Goal: Information Seeking & Learning: Learn about a topic

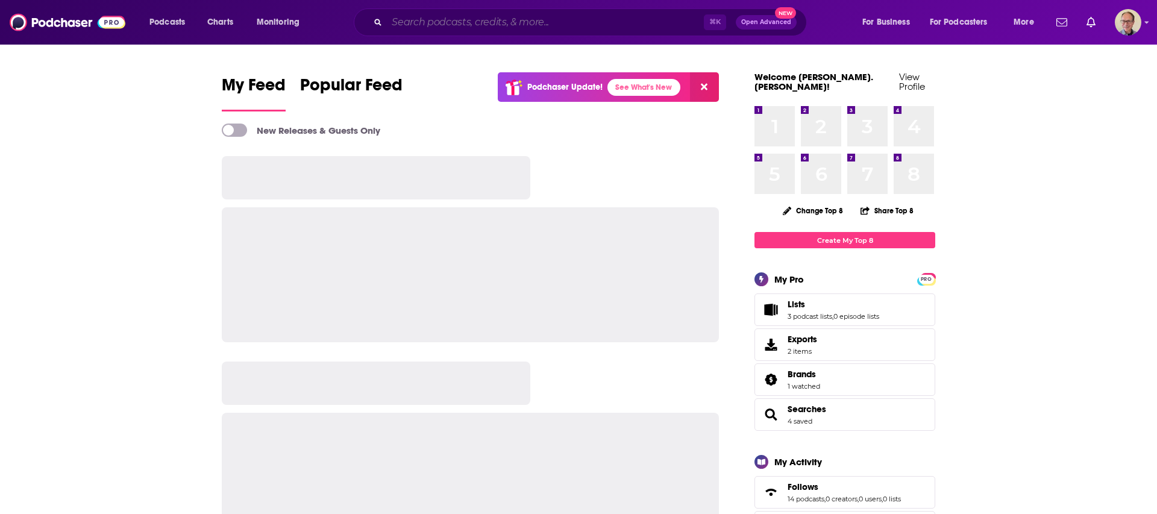
click at [425, 21] on input "Search podcasts, credits, & more..." at bounding box center [545, 22] width 317 height 19
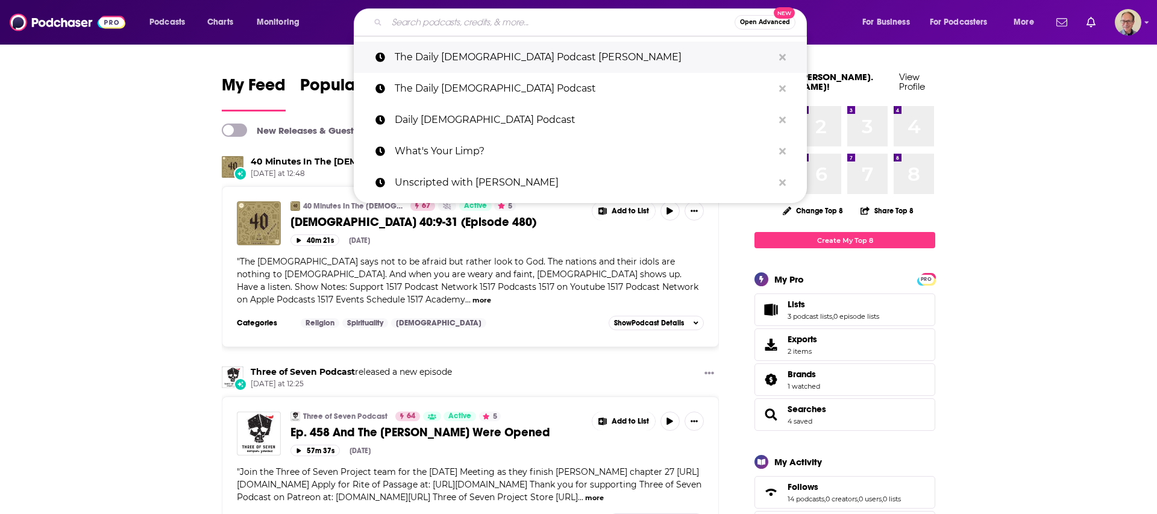
click at [454, 56] on p "The Daily [DEMOGRAPHIC_DATA] Podcast [PERSON_NAME]" at bounding box center [584, 57] width 379 height 31
type input "The Daily [DEMOGRAPHIC_DATA] Podcast [PERSON_NAME]"
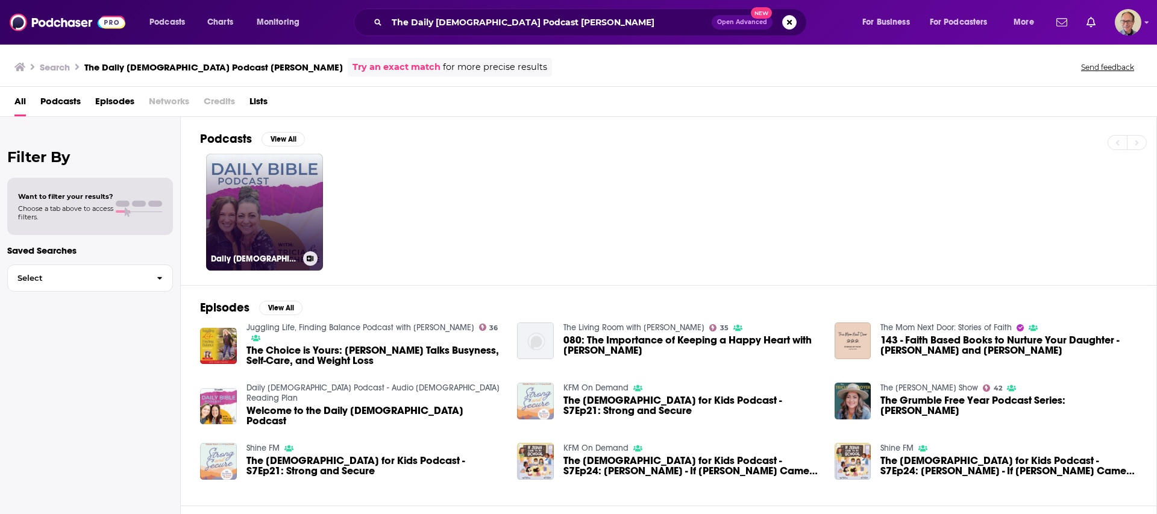
click at [255, 190] on link "Daily Bible Podcast - Audio Bible Reading Plan" at bounding box center [264, 212] width 117 height 117
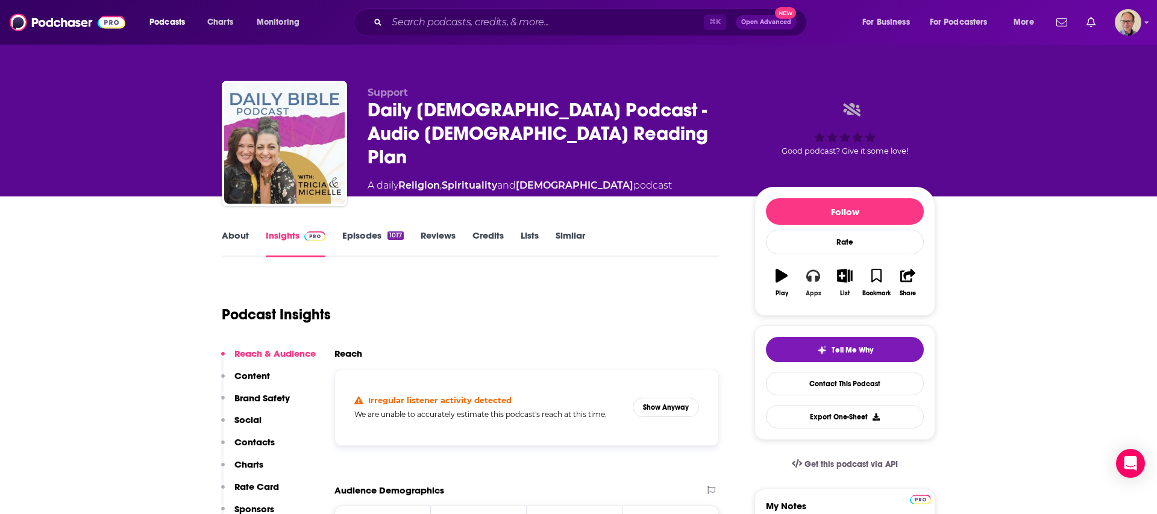
click at [811, 274] on icon "button" at bounding box center [813, 275] width 13 height 13
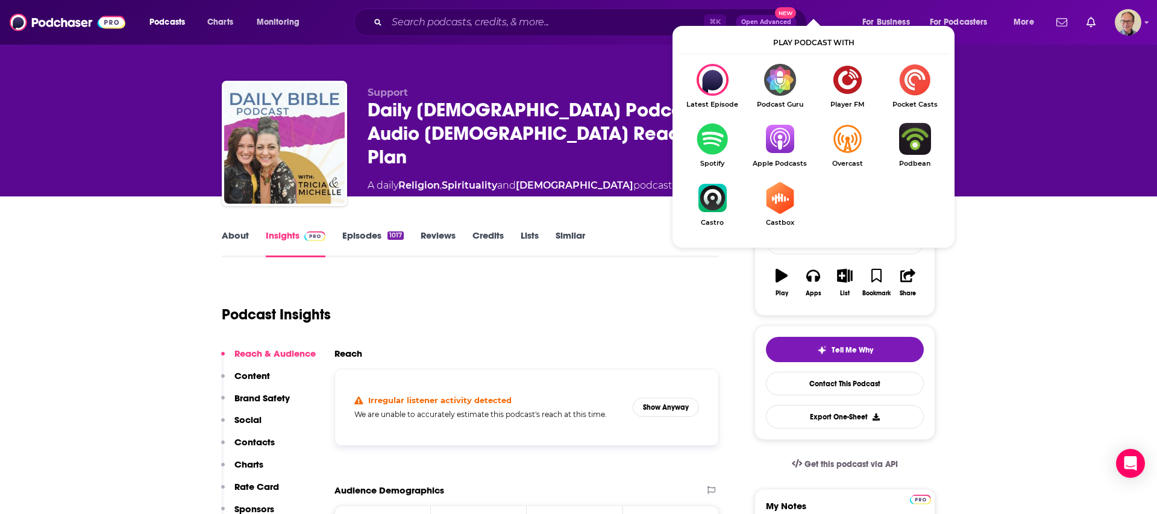
click at [781, 139] on img "Show Listen On dropdown" at bounding box center [780, 139] width 68 height 32
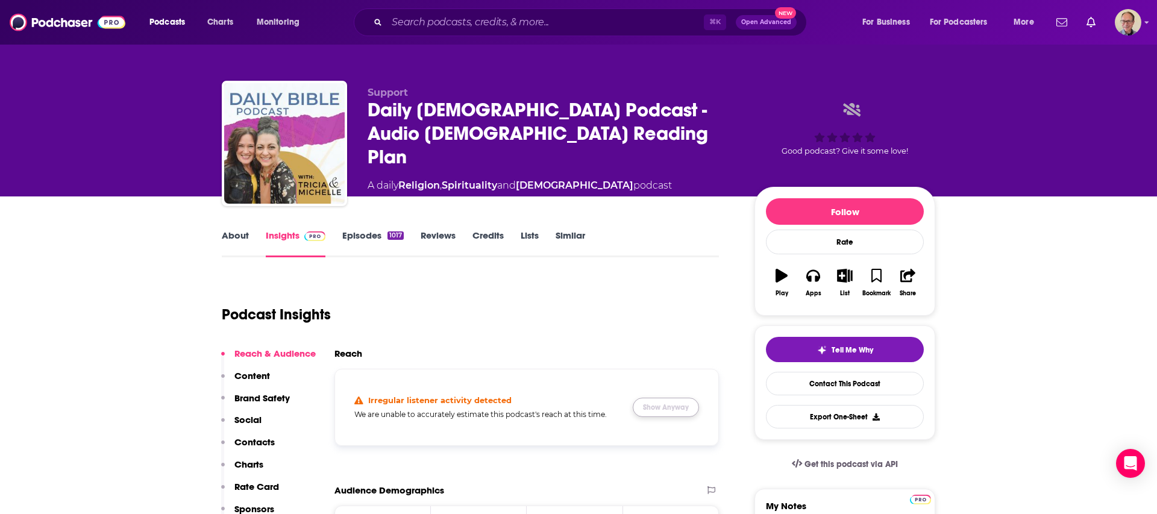
click at [679, 407] on button "Show Anyway" at bounding box center [666, 407] width 66 height 19
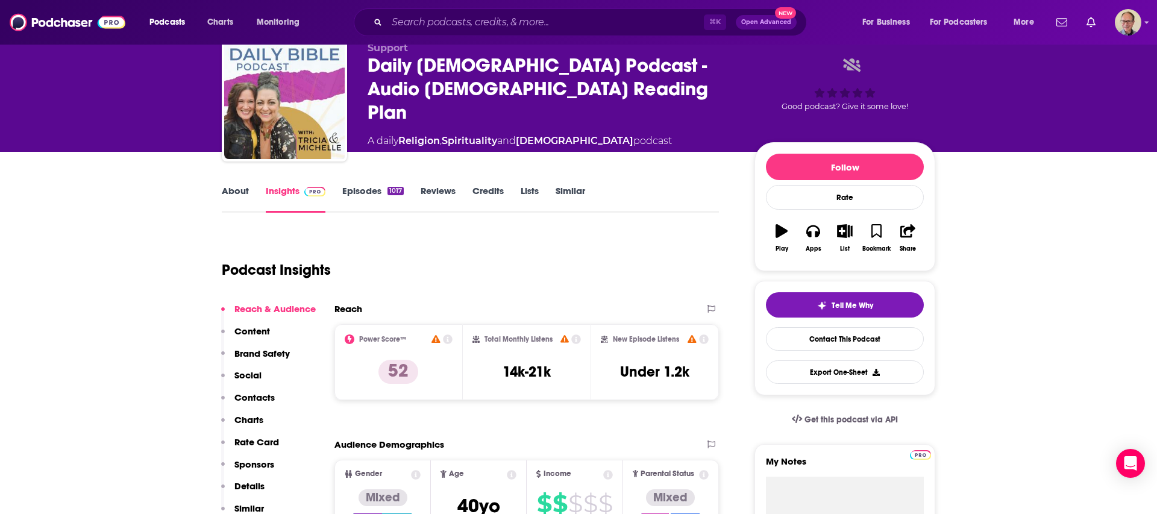
scroll to position [44, 0]
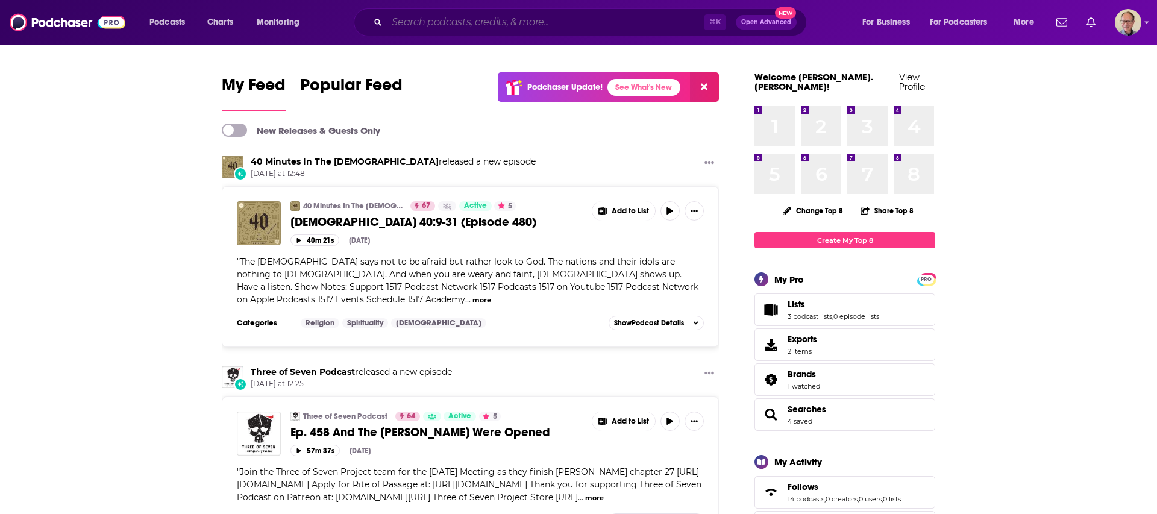
click at [440, 22] on input "Search podcasts, credits, & more..." at bounding box center [545, 22] width 317 height 19
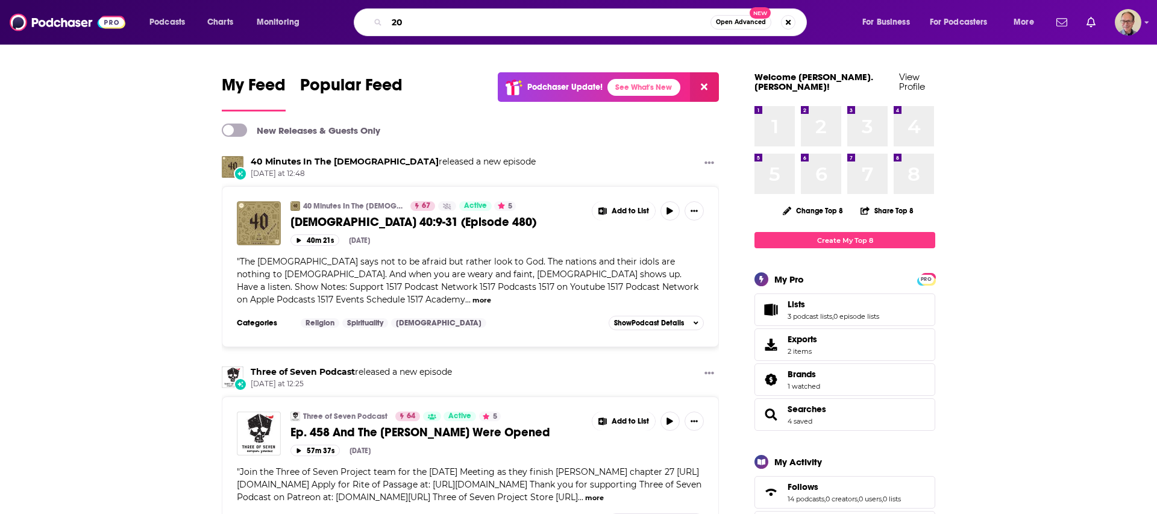
type input "2"
type input "10 Minute [DEMOGRAPHIC_DATA]"
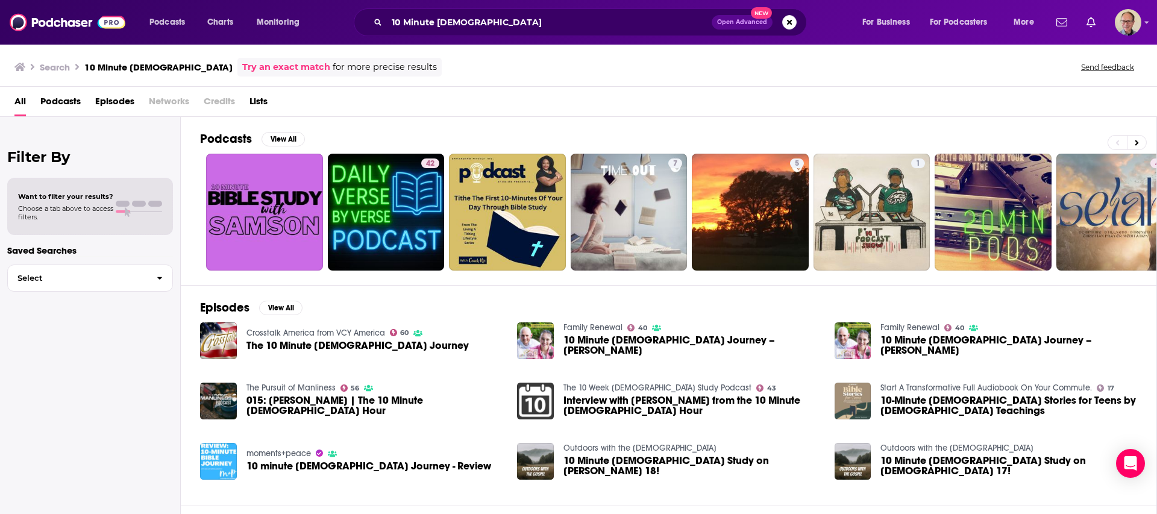
click at [392, 404] on span "015: [PERSON_NAME] | The 10 Minute [DEMOGRAPHIC_DATA] Hour" at bounding box center [375, 405] width 257 height 20
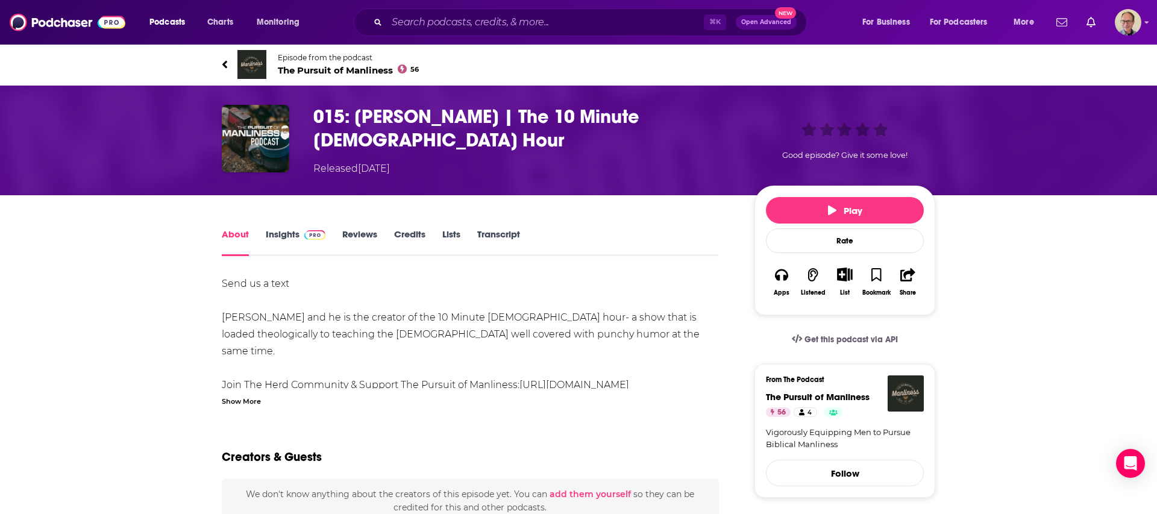
click at [380, 116] on h1 "015: [PERSON_NAME] | The 10 Minute [DEMOGRAPHIC_DATA] Hour" at bounding box center [524, 128] width 422 height 47
click at [244, 139] on img "015: Matt Whitman | The 10 Minute Bible Hour" at bounding box center [256, 139] width 68 height 68
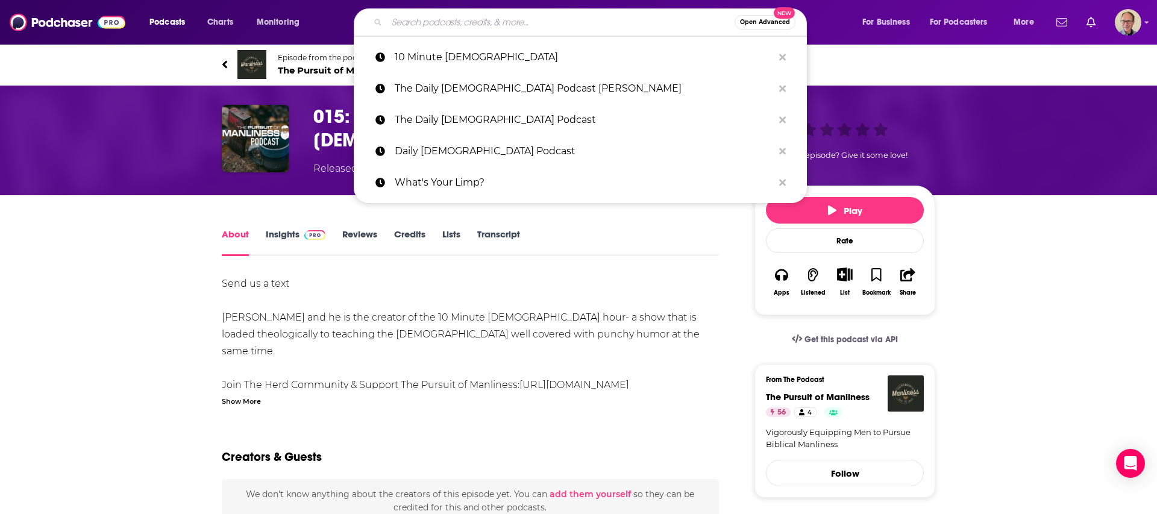
click at [483, 20] on input "Search podcasts, credits, & more..." at bounding box center [561, 22] width 348 height 19
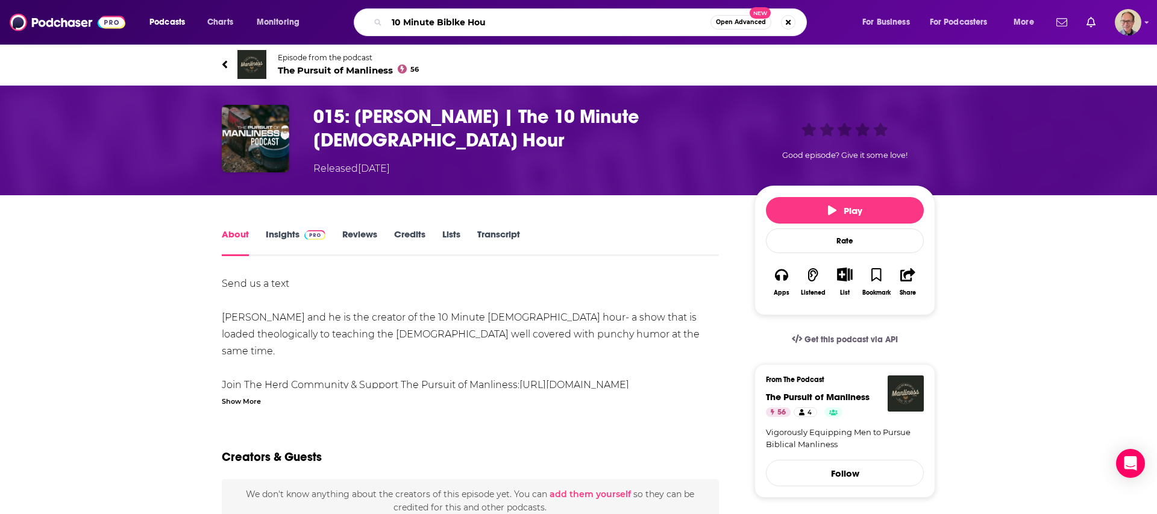
type input "10 Minute Biblke Hour"
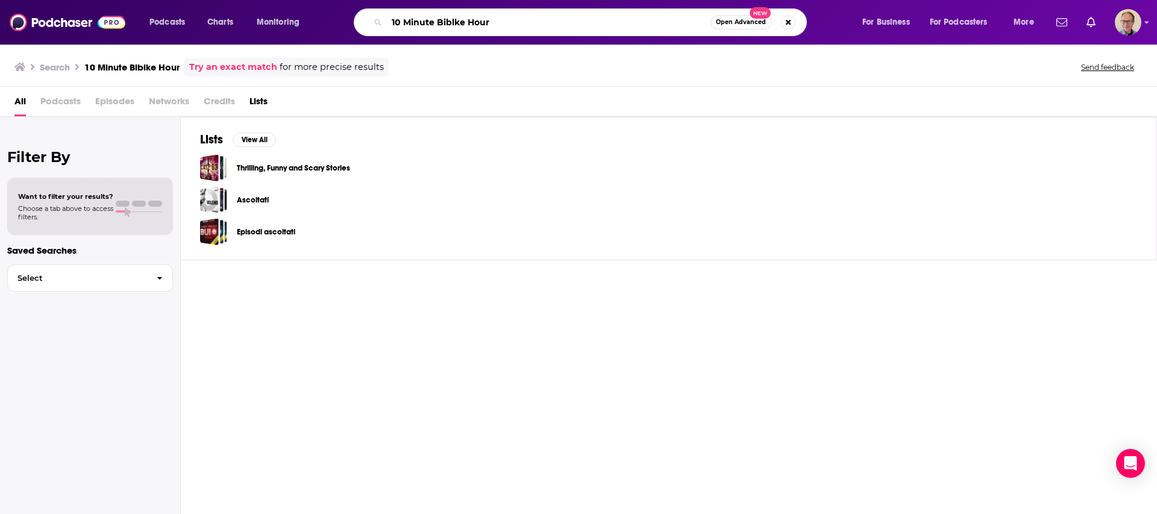
click at [458, 25] on input "10 Minute Biblke Hour" at bounding box center [549, 22] width 324 height 19
click at [485, 22] on input "10 Minute [DEMOGRAPHIC_DATA] Hour" at bounding box center [549, 22] width 324 height 19
type input "10 Minute [DEMOGRAPHIC_DATA] Hour"
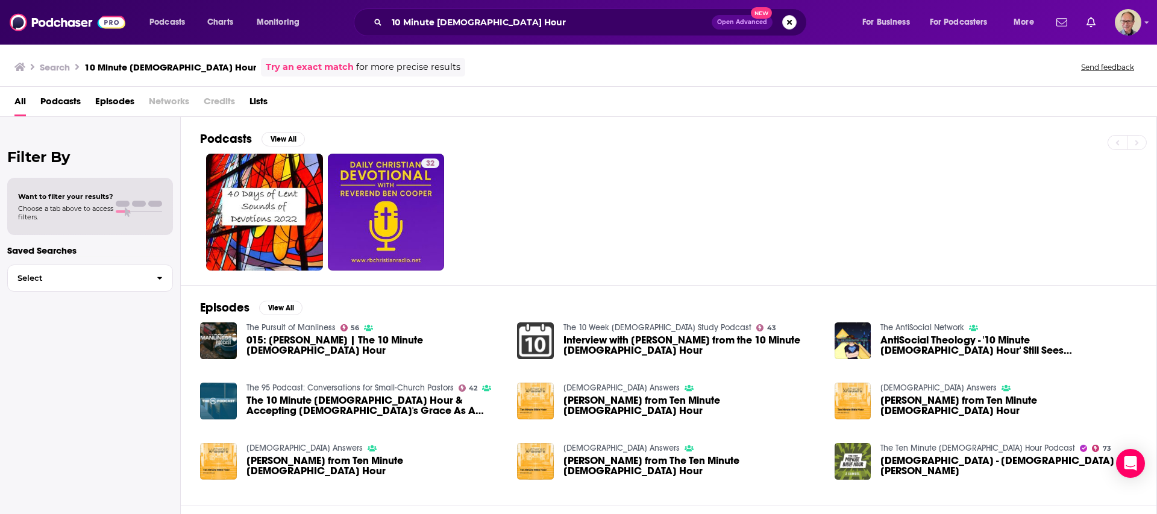
click at [792, 21] on button "Search podcasts, credits, & more..." at bounding box center [789, 22] width 14 height 14
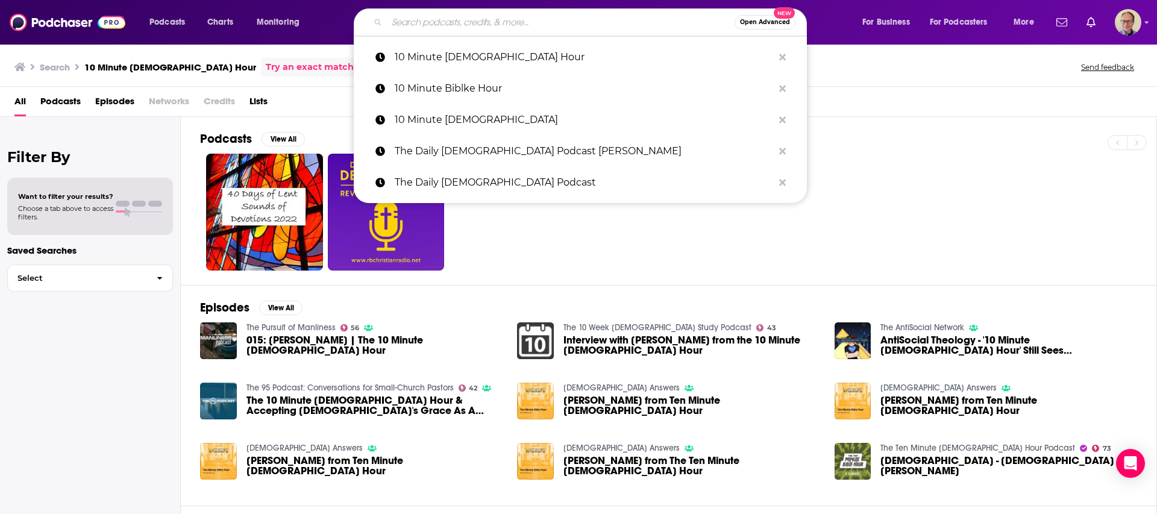
click at [881, 136] on div "Podcasts View All" at bounding box center [678, 142] width 957 height 22
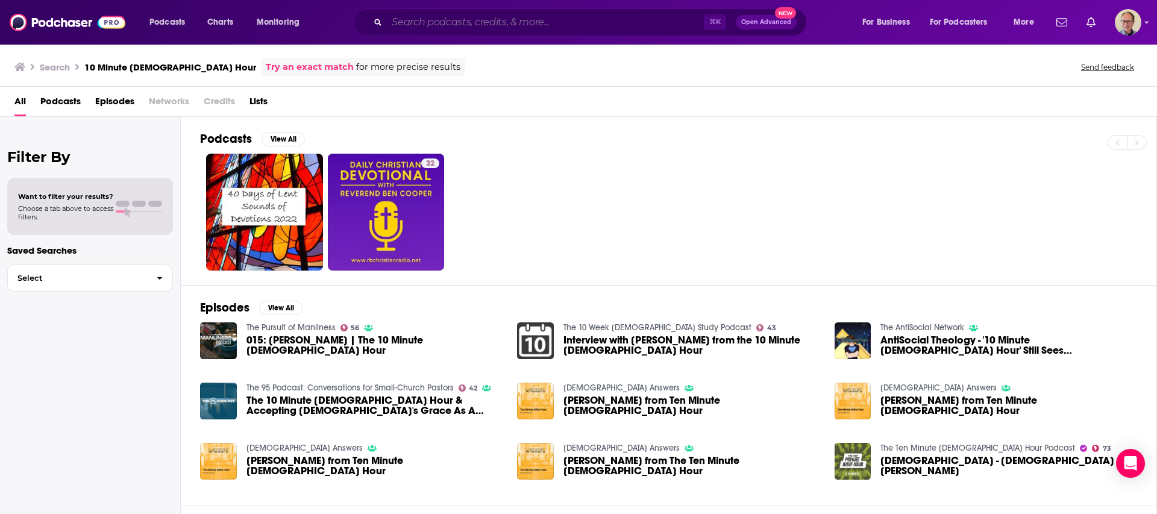
click at [445, 24] on input "Search podcasts, credits, & more..." at bounding box center [545, 22] width 317 height 19
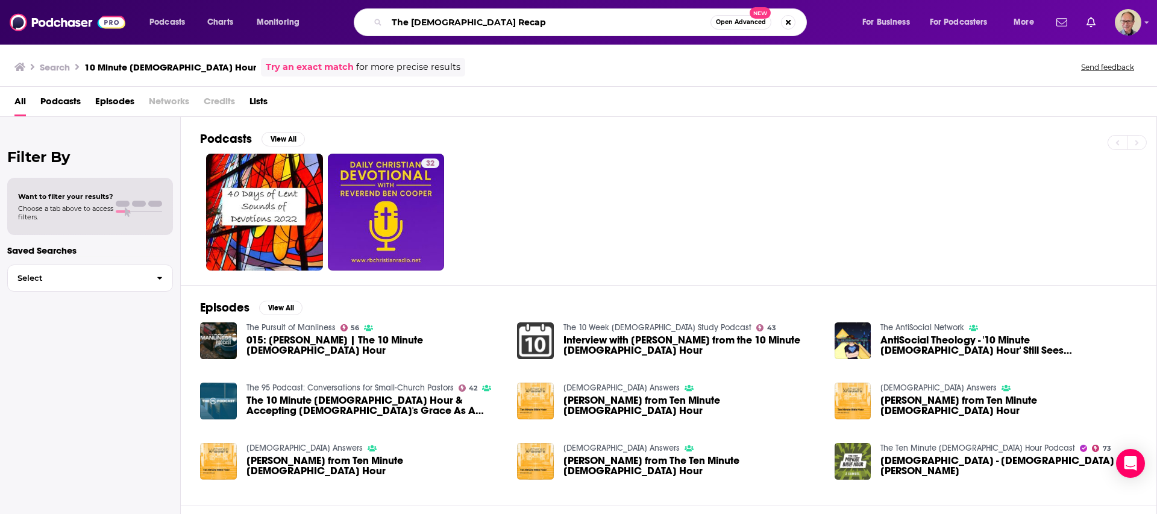
type input "The [DEMOGRAPHIC_DATA] Recap"
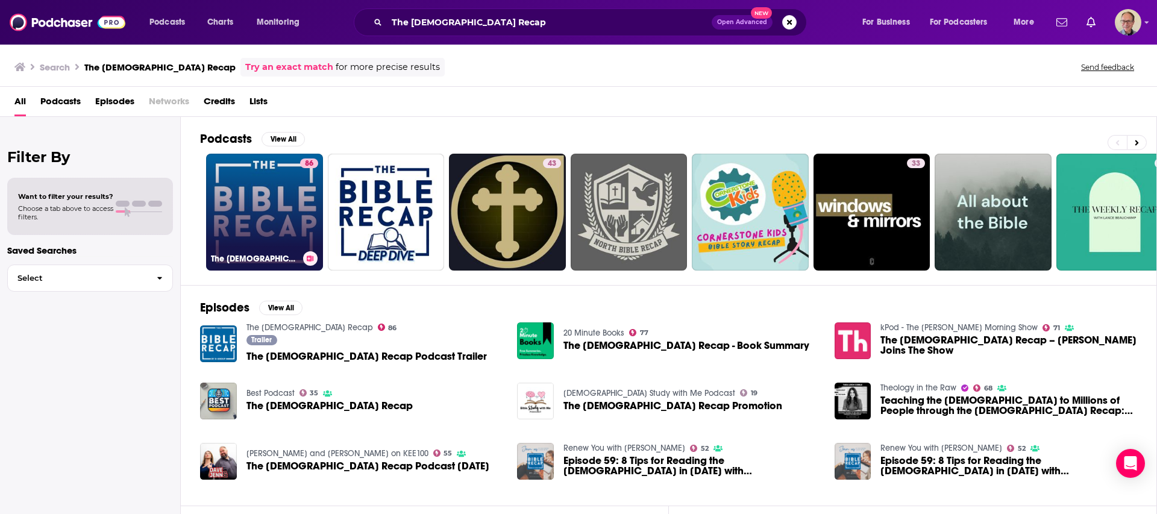
click at [291, 196] on link "86 The [DEMOGRAPHIC_DATA] Recap" at bounding box center [264, 212] width 117 height 117
